Goal: Information Seeking & Learning: Learn about a topic

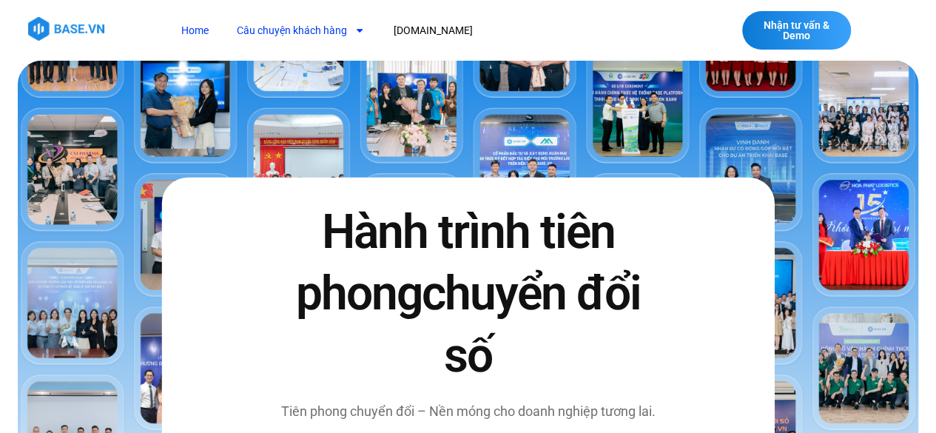
click at [334, 35] on link "Câu chuyện khách hàng" at bounding box center [301, 30] width 150 height 27
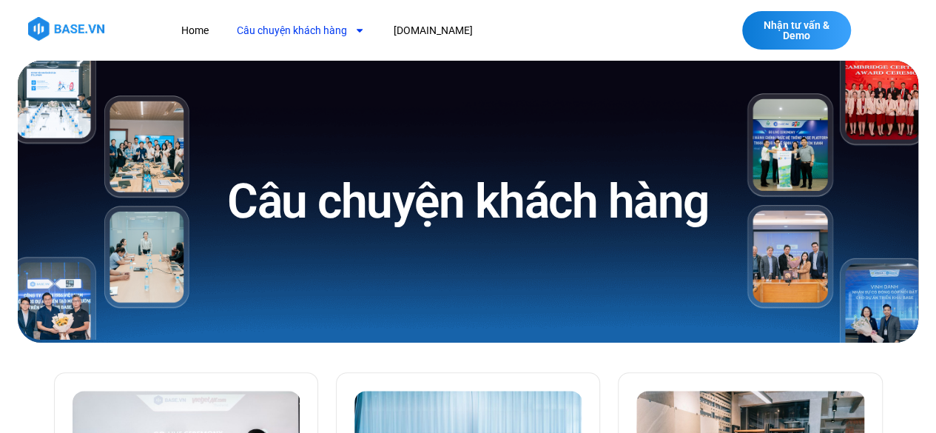
click at [336, 33] on link "Câu chuyện khách hàng" at bounding box center [301, 30] width 150 height 27
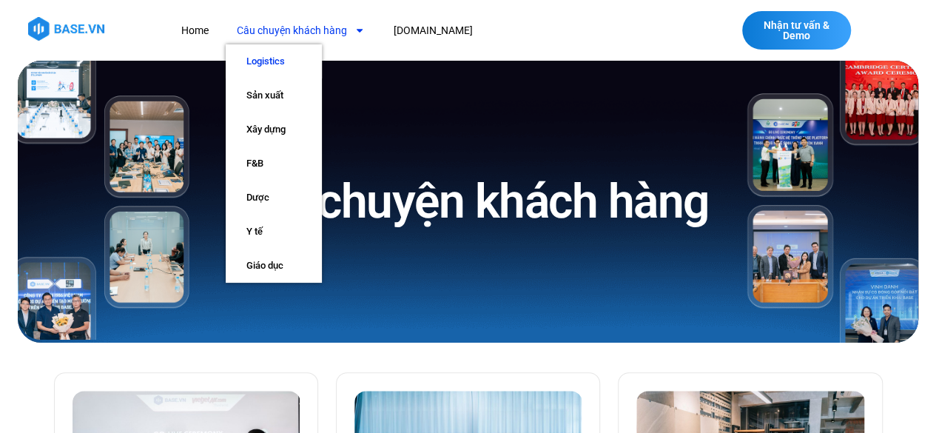
click at [291, 60] on link "Logistics" at bounding box center [274, 61] width 96 height 34
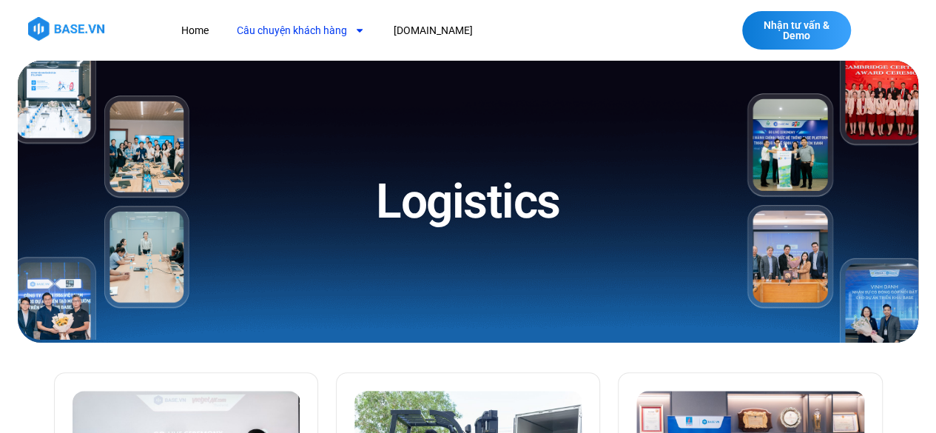
click at [274, 33] on link "Câu chuyện khách hàng" at bounding box center [301, 30] width 150 height 27
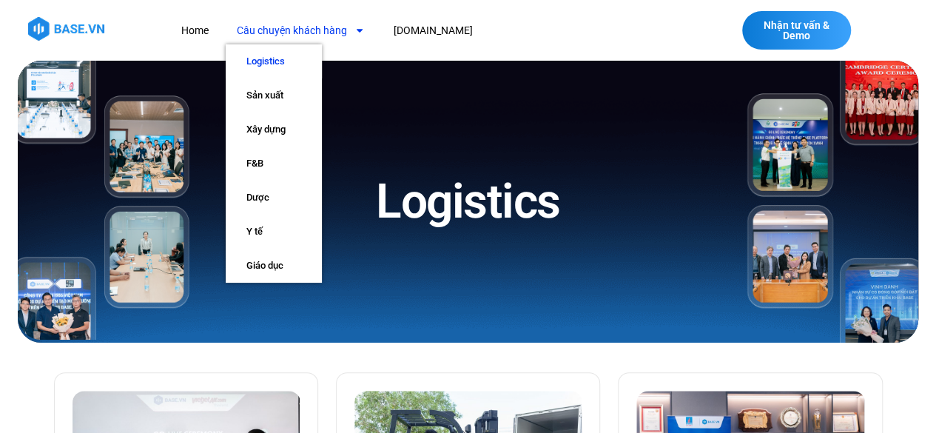
click at [540, 47] on div "Home Câu chuyện khách hàng Logistics Sản xuất Xây dựng F&B Dược Y tế Giáo dục B…" at bounding box center [376, 30] width 731 height 38
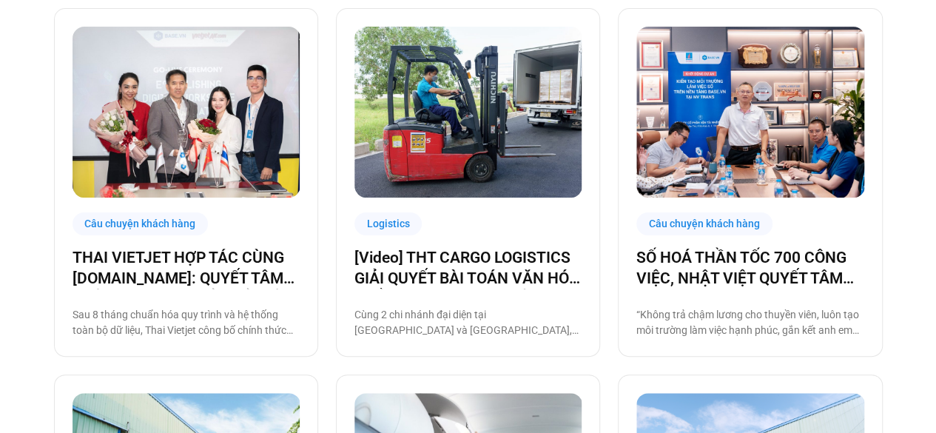
scroll to position [370, 0]
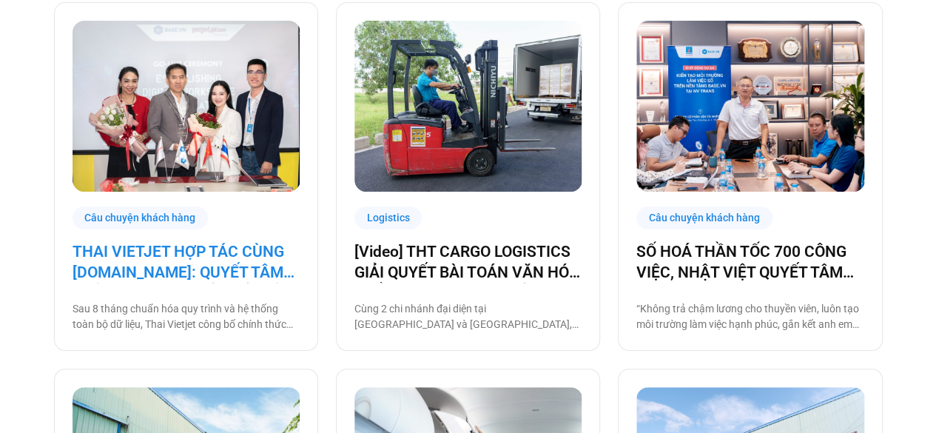
click at [189, 263] on link "THAI VIETJET HỢP TÁC CÙNG [DOMAIN_NAME]: QUYẾT TÂM “CẤT CÁNH” CHUYỂN ĐỔI SỐ" at bounding box center [186, 261] width 227 height 41
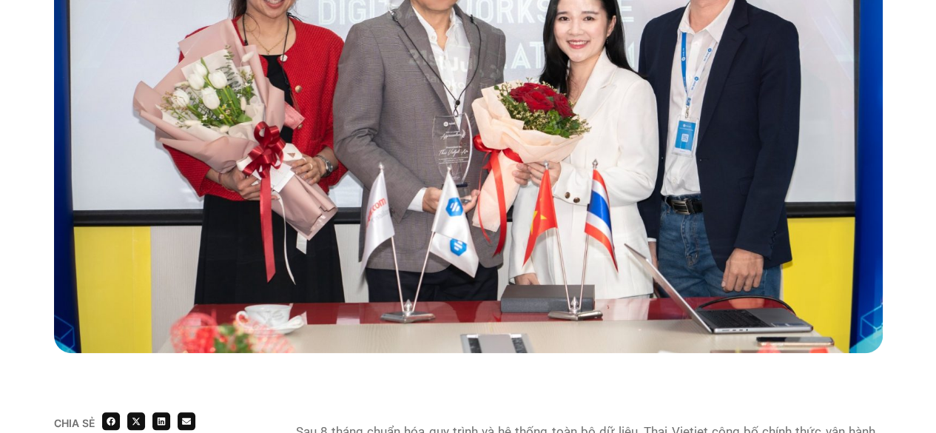
scroll to position [888, 0]
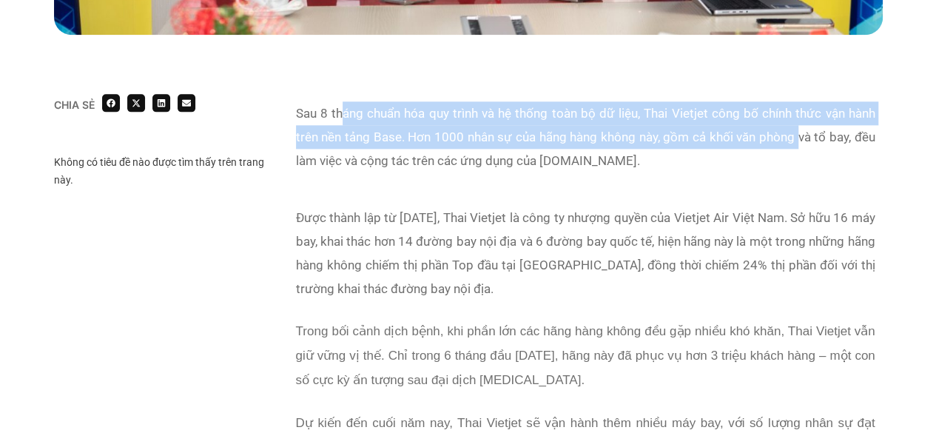
drag, startPoint x: 340, startPoint y: 116, endPoint x: 807, endPoint y: 129, distance: 467.0
click at [800, 129] on p "Sau 8 tháng chuẩn hóa quy trình và hệ thống toàn bộ dữ liệu, Thai Vietjet công …" at bounding box center [585, 136] width 579 height 71
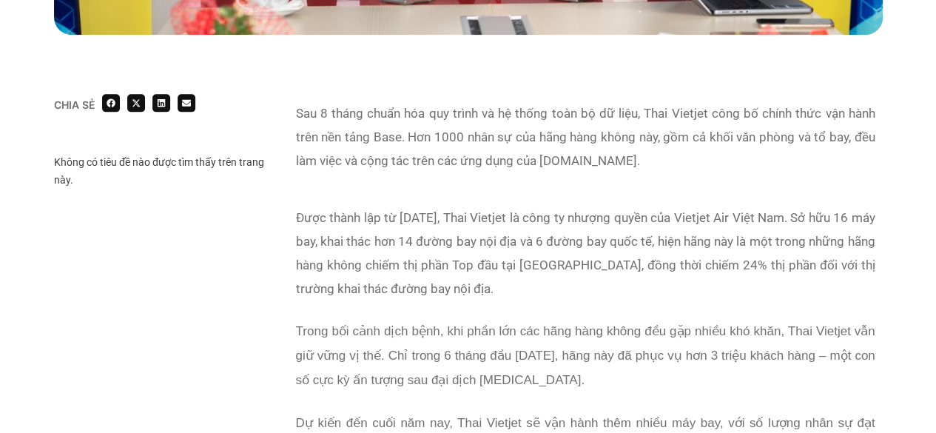
click at [845, 131] on p "Sau 8 tháng chuẩn hóa quy trình và hệ thống toàn bộ dữ liệu, Thai Vietjet công …" at bounding box center [585, 136] width 579 height 71
drag, startPoint x: 286, startPoint y: 152, endPoint x: 357, endPoint y: 140, distance: 72.7
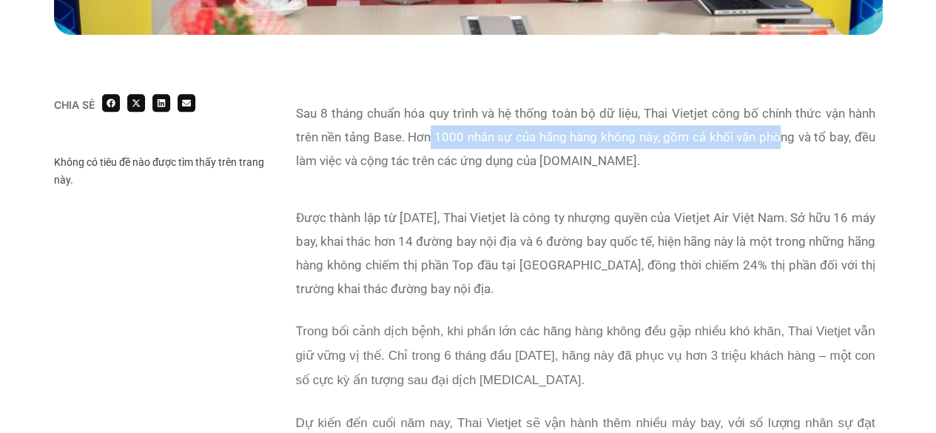
drag, startPoint x: 515, startPoint y: 149, endPoint x: 782, endPoint y: 140, distance: 267.2
click at [782, 140] on p "Sau 8 tháng chuẩn hóa quy trình và hệ thống toàn bộ dữ liệu, Thai Vietjet công …" at bounding box center [585, 136] width 579 height 71
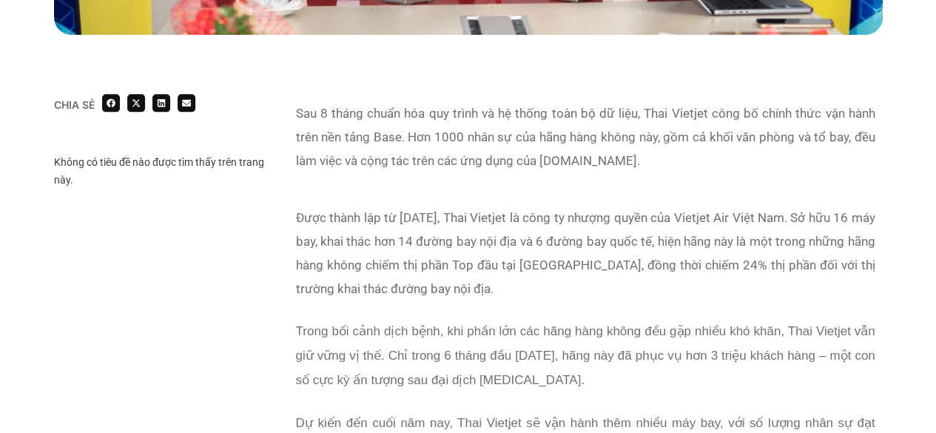
click at [812, 135] on p "Sau 8 tháng chuẩn hóa quy trình và hệ thống toàn bộ dữ liệu, Thai Vietjet công …" at bounding box center [585, 136] width 579 height 71
drag, startPoint x: 439, startPoint y: 162, endPoint x: 655, endPoint y: 153, distance: 216.9
click at [655, 153] on p "Sau 8 tháng chuẩn hóa quy trình và hệ thống toàn bộ dữ liệu, Thai Vietjet công …" at bounding box center [585, 136] width 579 height 71
click at [695, 147] on p "Sau 8 tháng chuẩn hóa quy trình và hệ thống toàn bộ dữ liệu, Thai Vietjet công …" at bounding box center [585, 136] width 579 height 71
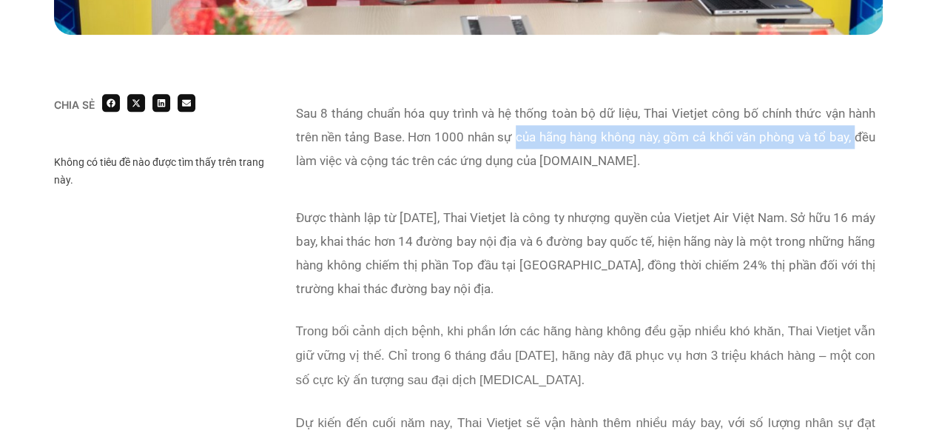
drag, startPoint x: 854, startPoint y: 131, endPoint x: 413, endPoint y: 156, distance: 441.6
click at [461, 149] on p "Sau 8 tháng chuẩn hóa quy trình và hệ thống toàn bộ dữ liệu, Thai Vietjet công …" at bounding box center [585, 136] width 579 height 71
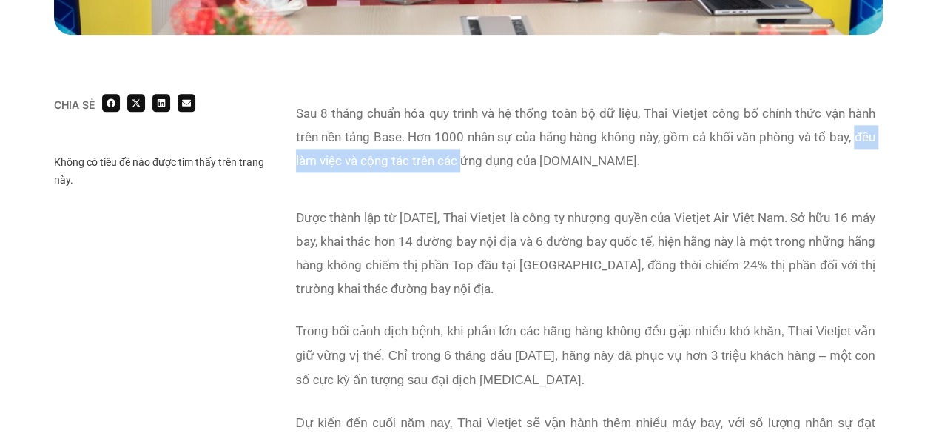
drag, startPoint x: 400, startPoint y: 157, endPoint x: 354, endPoint y: 161, distance: 46.8
click at [400, 157] on p "Sau 8 tháng chuẩn hóa quy trình và hệ thống toàn bộ dữ liệu, Thai Vietjet công …" at bounding box center [585, 136] width 579 height 71
click at [317, 161] on p "Sau 8 tháng chuẩn hóa quy trình và hệ thống toàn bộ dữ liệu, Thai Vietjet công …" at bounding box center [585, 136] width 579 height 71
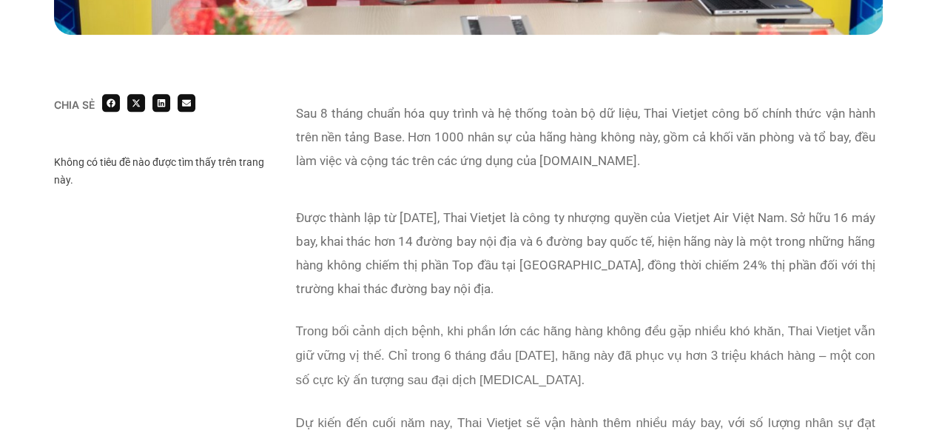
drag, startPoint x: 474, startPoint y: 158, endPoint x: 534, endPoint y: 158, distance: 59.9
click at [479, 158] on p "Sau 8 tháng chuẩn hóa quy trình và hệ thống toàn bộ dữ liệu, Thai Vietjet công …" at bounding box center [585, 136] width 579 height 71
drag, startPoint x: 624, startPoint y: 159, endPoint x: 690, endPoint y: 158, distance: 65.9
click at [689, 158] on p "Sau 8 tháng chuẩn hóa quy trình và hệ thống toàn bộ dữ liệu, Thai Vietjet công …" at bounding box center [585, 136] width 579 height 71
click at [725, 158] on p "Sau 8 tháng chuẩn hóa quy trình và hệ thống toàn bộ dữ liệu, Thai Vietjet công …" at bounding box center [585, 136] width 579 height 71
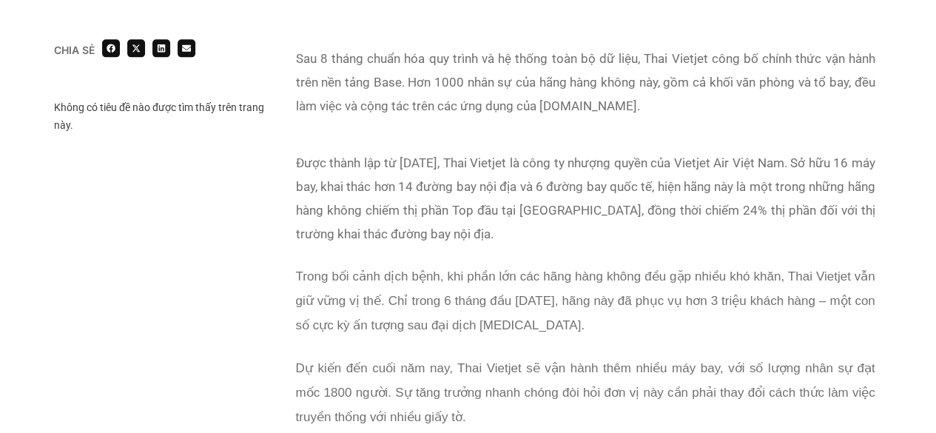
scroll to position [962, 0]
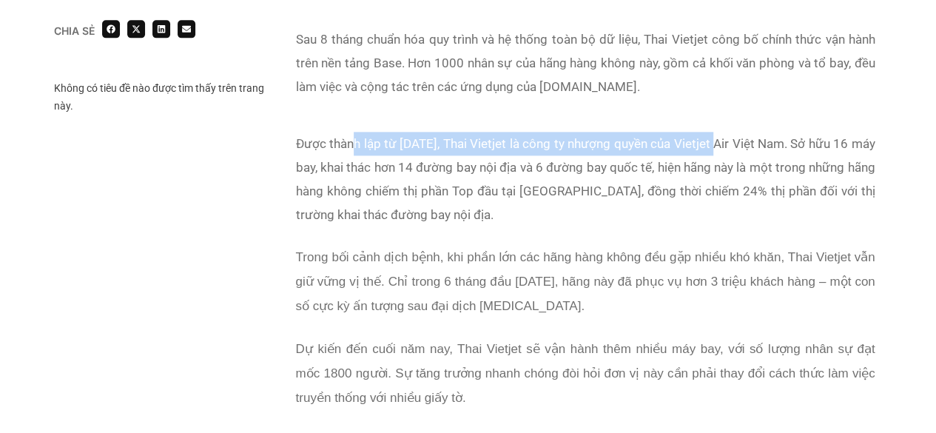
drag, startPoint x: 354, startPoint y: 148, endPoint x: 758, endPoint y: 142, distance: 404.7
click at [738, 144] on p "Được thành lập từ [DATE], Thai Vietjet là công ty nhượng quyền của Vietjet Air …" at bounding box center [585, 179] width 579 height 95
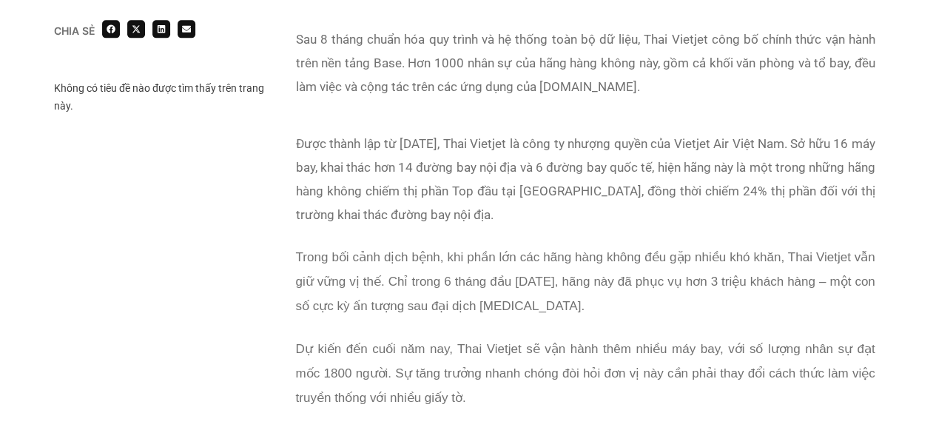
click at [796, 140] on p "Được thành lập từ [DATE], Thai Vietjet là công ty nhượng quyền của Vietjet Air …" at bounding box center [585, 179] width 579 height 95
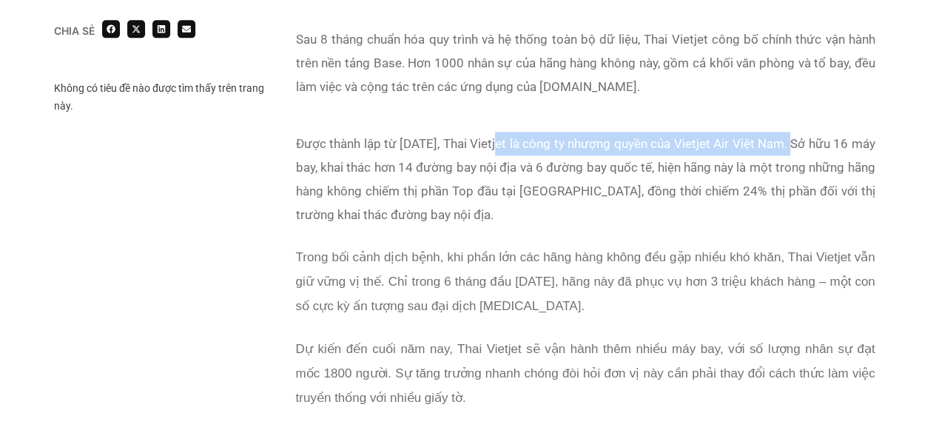
drag, startPoint x: 508, startPoint y: 151, endPoint x: 832, endPoint y: 141, distance: 323.4
click at [805, 141] on p "Được thành lập từ [DATE], Thai Vietjet là công ty nhượng quyền của Vietjet Air …" at bounding box center [585, 179] width 579 height 95
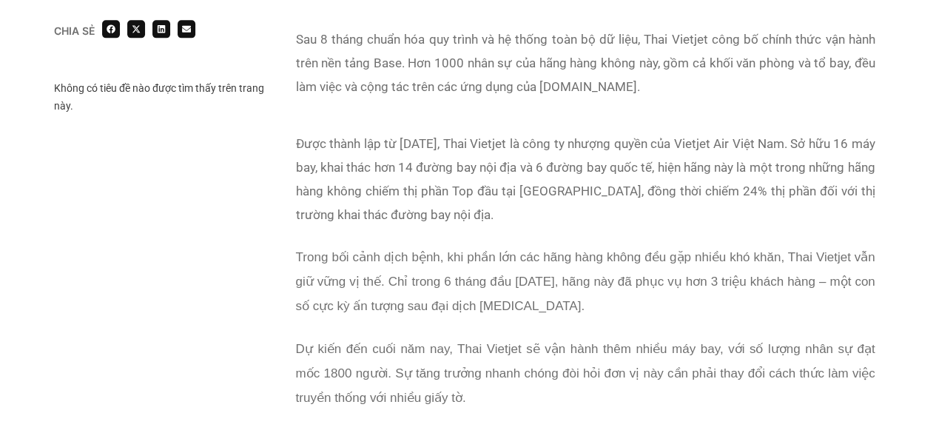
click at [832, 141] on p "Được thành lập từ [DATE], Thai Vietjet là công ty nhượng quyền của Vietjet Air …" at bounding box center [585, 179] width 579 height 95
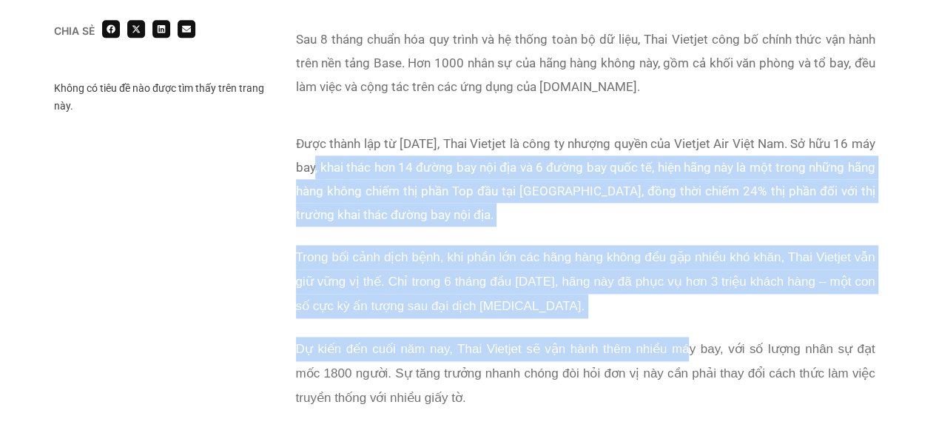
drag, startPoint x: 328, startPoint y: 171, endPoint x: 680, endPoint y: 319, distance: 381.3
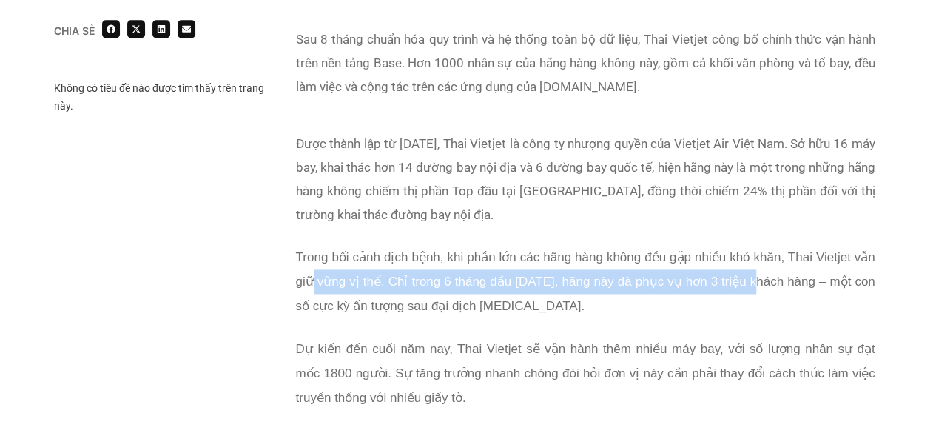
drag, startPoint x: 315, startPoint y: 270, endPoint x: 784, endPoint y: 277, distance: 469.1
click at [784, 277] on p "Trong bối cảnh dịch bệnh, khi phần lớn các hãng hàng không đều gặp nhiều khó kh…" at bounding box center [585, 281] width 579 height 73
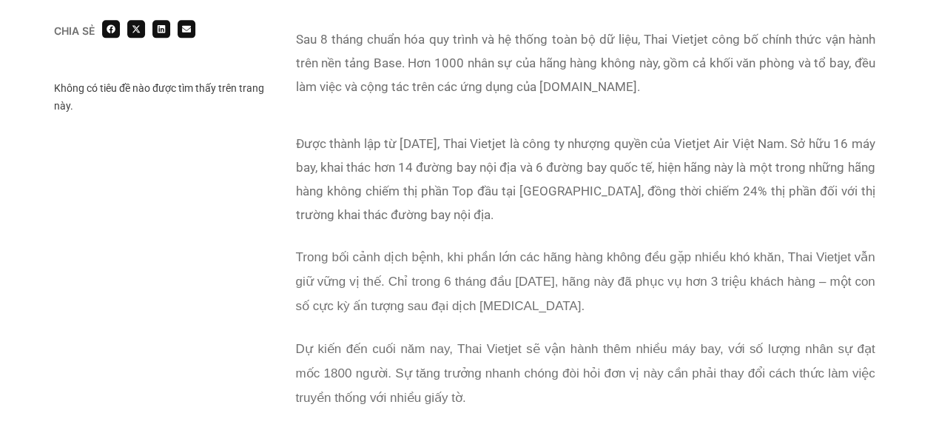
click at [795, 277] on span "Trong bối cảnh dịch bệnh, khi phần lớn các hãng hàng không đều gặp nhiều khó kh…" at bounding box center [585, 281] width 579 height 63
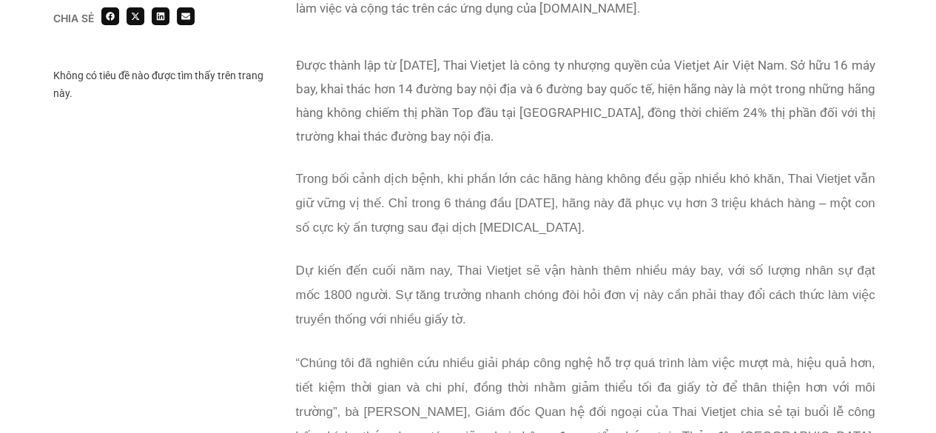
scroll to position [1110, 0]
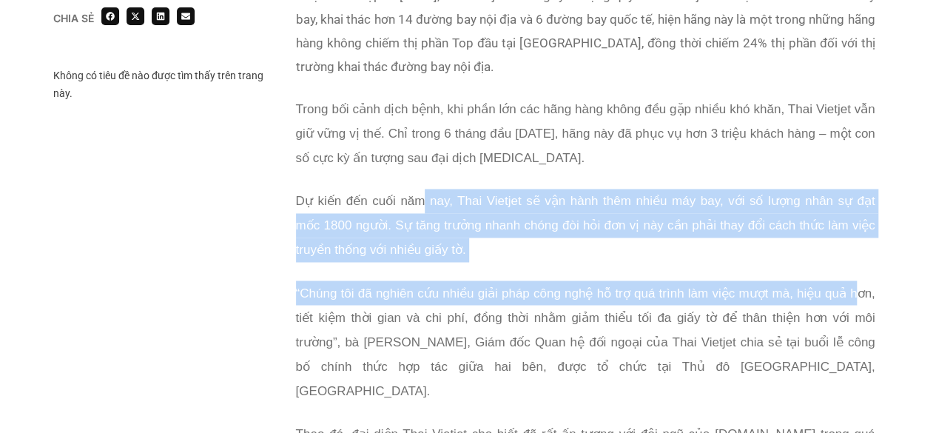
drag, startPoint x: 417, startPoint y: 205, endPoint x: 857, endPoint y: 269, distance: 444.8
click at [857, 267] on div "Được thành lập từ [DATE], Thai Vietjet là công ty nhượng quyền của Vietjet Air …" at bounding box center [585, 297] width 579 height 627
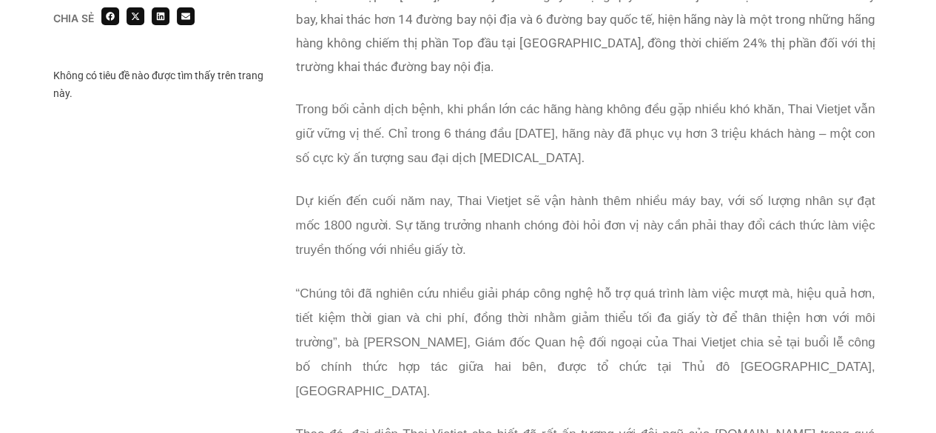
click at [866, 286] on span "“Chúng tôi đã nghiên cứu nhiều giải pháp công nghệ hỗ trợ quá trình làm việc mư…" at bounding box center [585, 342] width 579 height 112
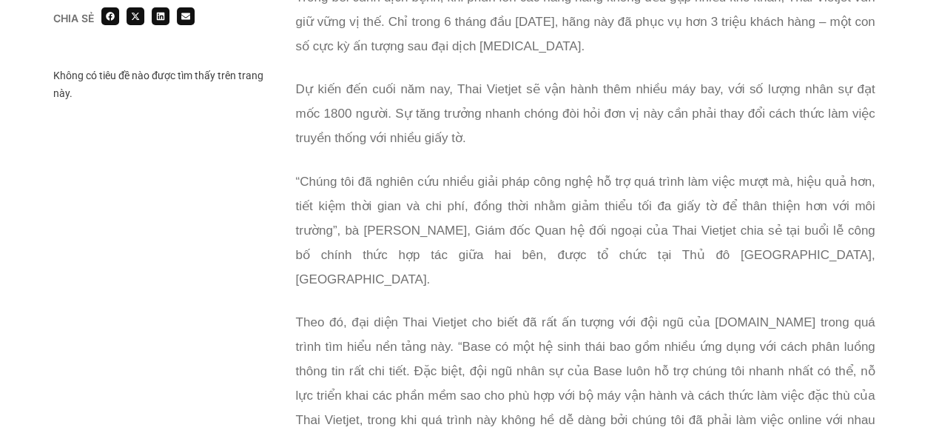
scroll to position [1258, 0]
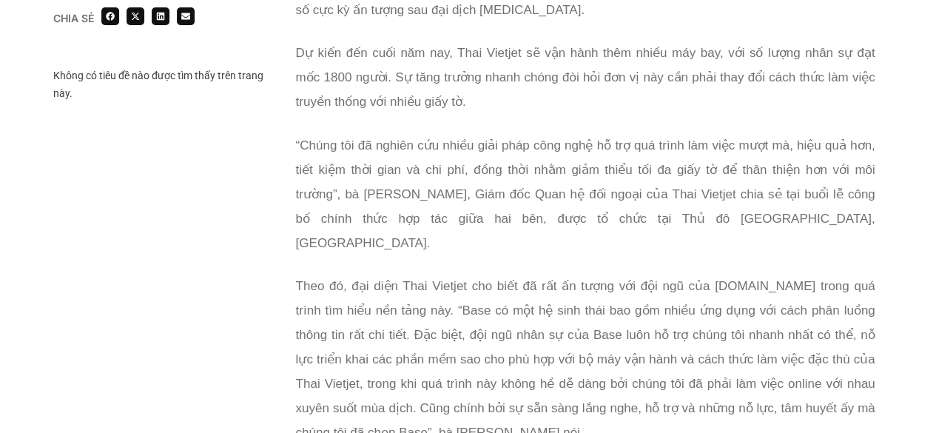
click at [454, 146] on span "“Chúng tôi đã nghiên cứu nhiều giải pháp công nghệ hỗ trợ quá trình làm việc mư…" at bounding box center [585, 194] width 579 height 112
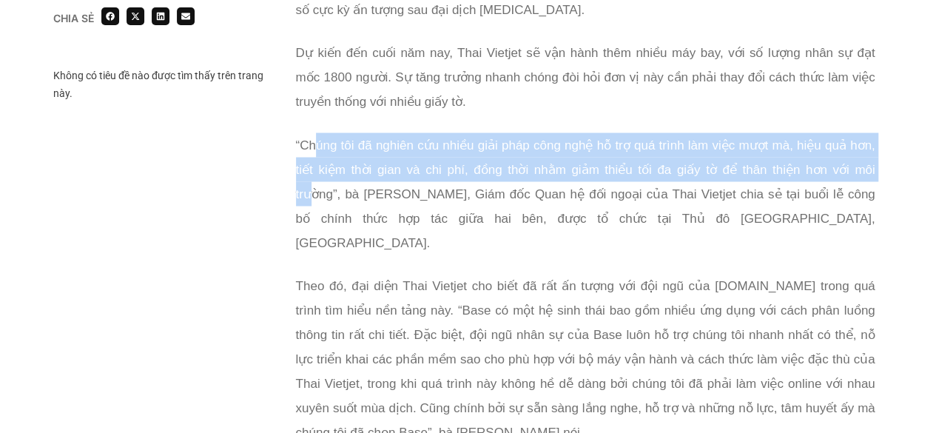
drag, startPoint x: 314, startPoint y: 144, endPoint x: 311, endPoint y: 183, distance: 38.6
click at [311, 183] on span "“Chúng tôi đã nghiên cứu nhiều giải pháp công nghệ hỗ trợ quá trình làm việc mư…" at bounding box center [585, 194] width 579 height 112
click at [399, 172] on p "“Chúng tôi đã nghiên cứu nhiều giải pháp công nghệ hỗ trợ quá trình làm việc mư…" at bounding box center [585, 193] width 579 height 122
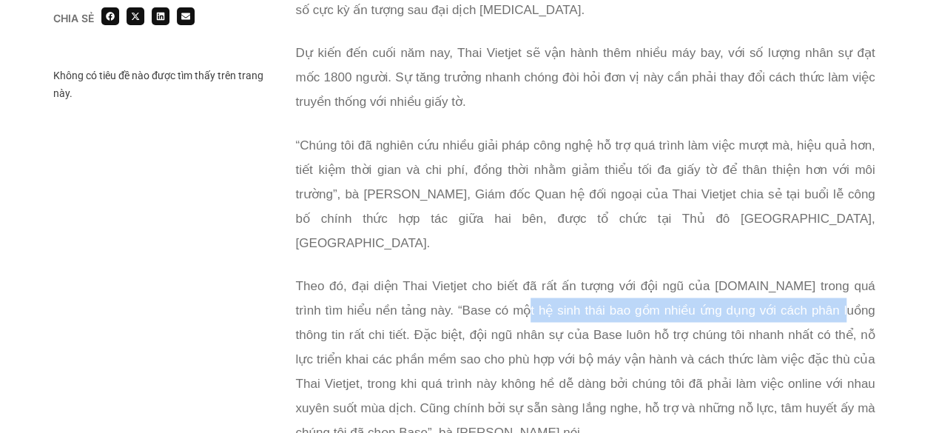
drag, startPoint x: 479, startPoint y: 285, endPoint x: 801, endPoint y: 280, distance: 321.9
click at [795, 280] on p "Theo đó, đại diện Thai Vietjet cho biết đã rất ấn tượng với đội ngũ của [DOMAIN…" at bounding box center [585, 358] width 579 height 171
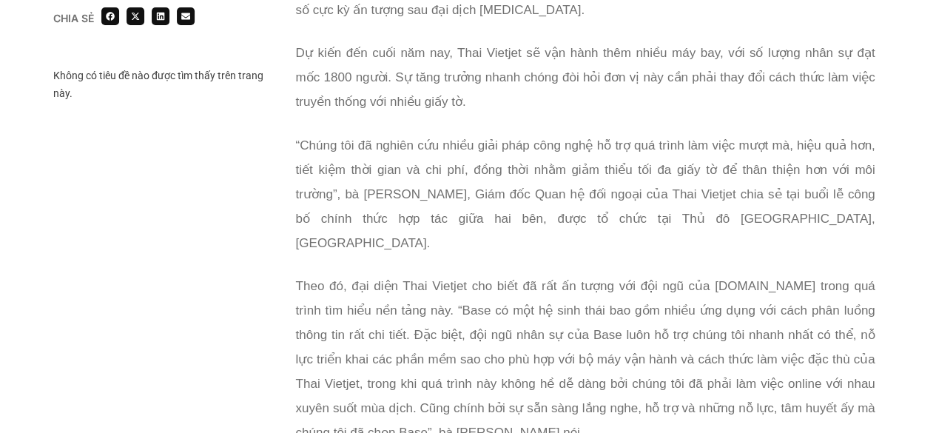
click at [836, 278] on span "Theo đó, đại diện Thai Vietjet cho biết đã rất ấn tượng với đội ngũ của [DOMAIN…" at bounding box center [585, 358] width 579 height 161
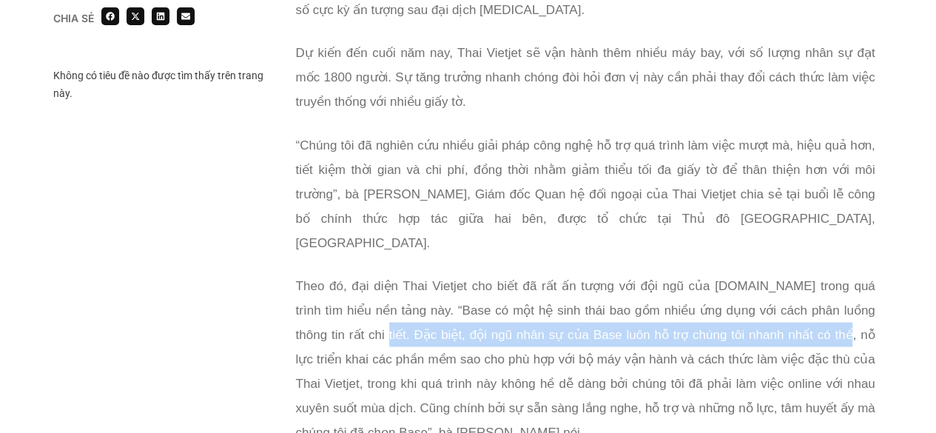
drag, startPoint x: 320, startPoint y: 311, endPoint x: 845, endPoint y: 298, distance: 525.4
click at [790, 297] on p "Theo đó, đại diện Thai Vietjet cho biết đã rất ấn tượng với đội ngũ của [DOMAIN…" at bounding box center [585, 358] width 579 height 171
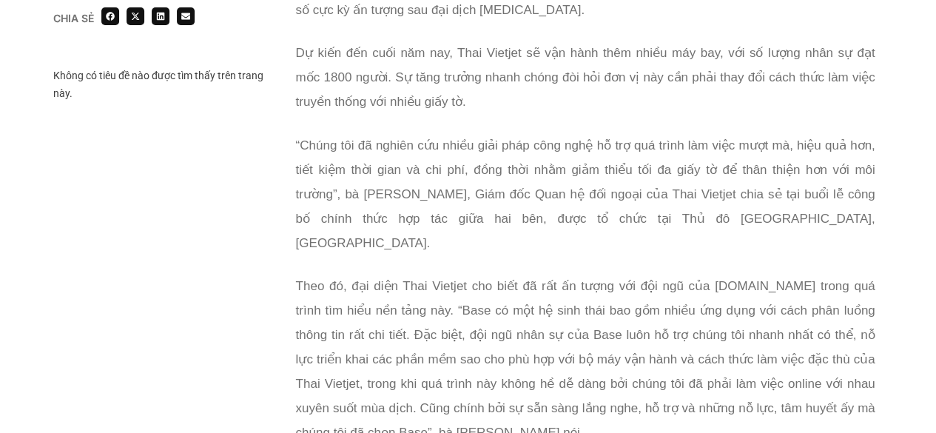
click at [845, 298] on span "Theo đó, đại diện Thai Vietjet cho biết đã rất ấn tượng với đội ngũ của [DOMAIN…" at bounding box center [585, 358] width 579 height 161
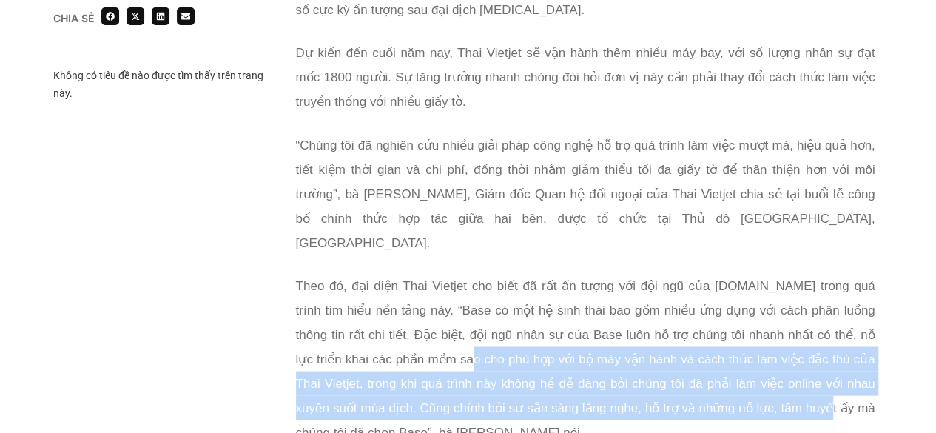
drag, startPoint x: 409, startPoint y: 316, endPoint x: 842, endPoint y: 380, distance: 437.6
click at [808, 383] on p "Theo đó, đại diện Thai Vietjet cho biết đã rất ấn tượng với đội ngũ của [DOMAIN…" at bounding box center [585, 358] width 579 height 171
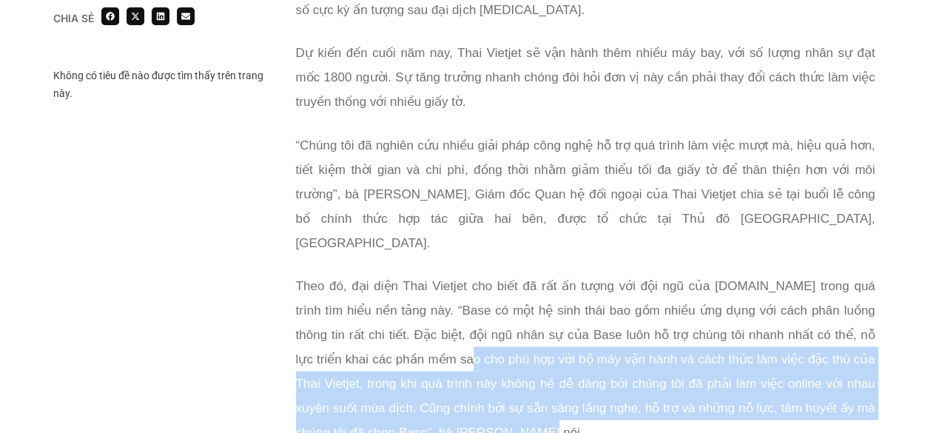
click at [842, 380] on p "Theo đó, đại diện Thai Vietjet cho biết đã rất ấn tượng với đội ngũ của [DOMAIN…" at bounding box center [585, 358] width 579 height 171
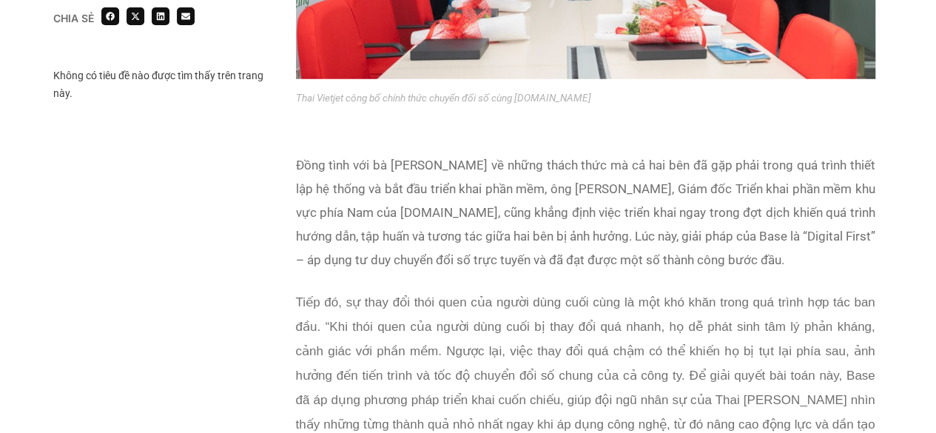
scroll to position [2219, 0]
